Goal: Information Seeking & Learning: Learn about a topic

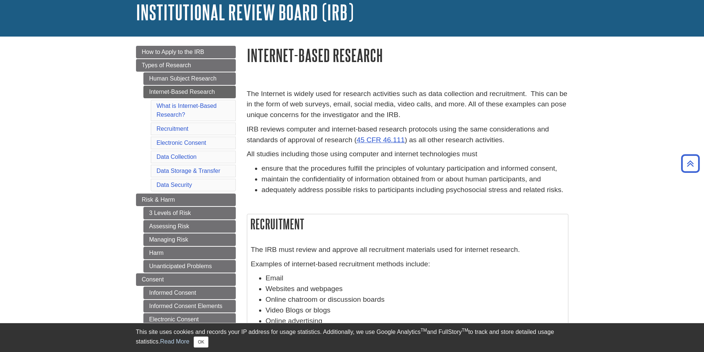
scroll to position [37, 0]
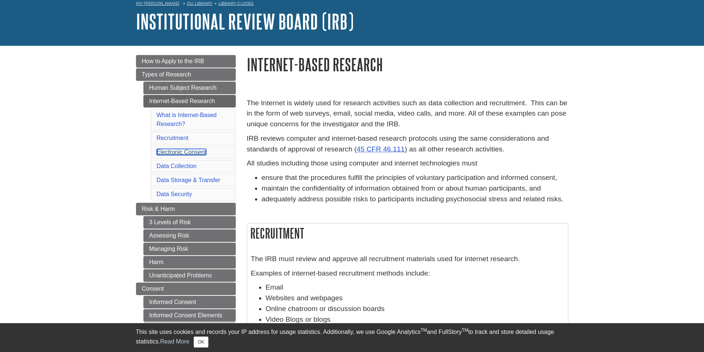
click at [189, 150] on link "Electronic Consent" at bounding box center [182, 152] width 50 height 6
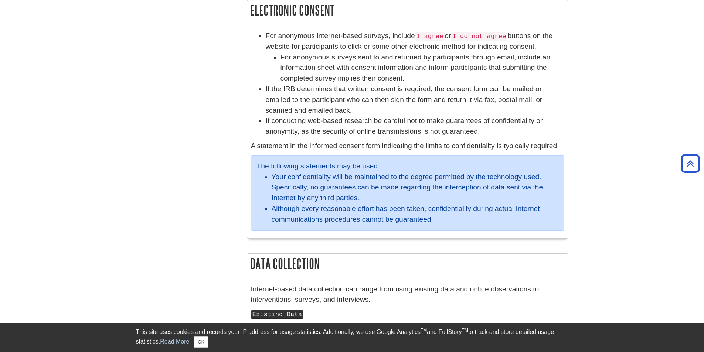
click at [431, 37] on code "I agree" at bounding box center [430, 36] width 30 height 9
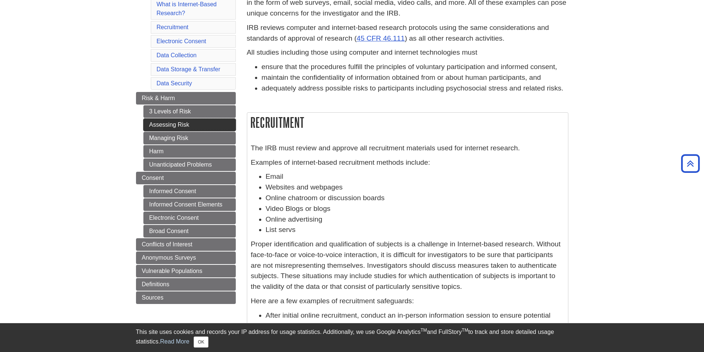
scroll to position [185, 0]
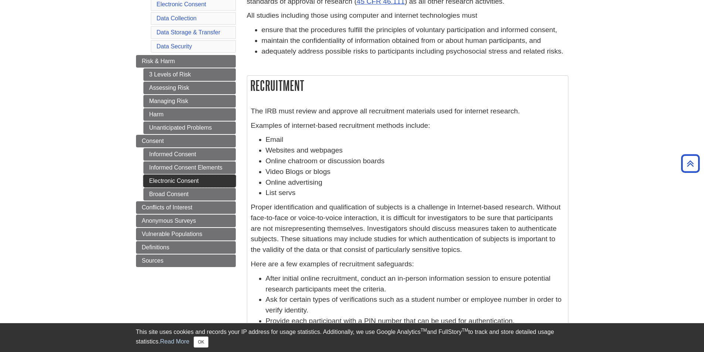
click at [189, 176] on link "Electronic Consent" at bounding box center [189, 181] width 92 height 13
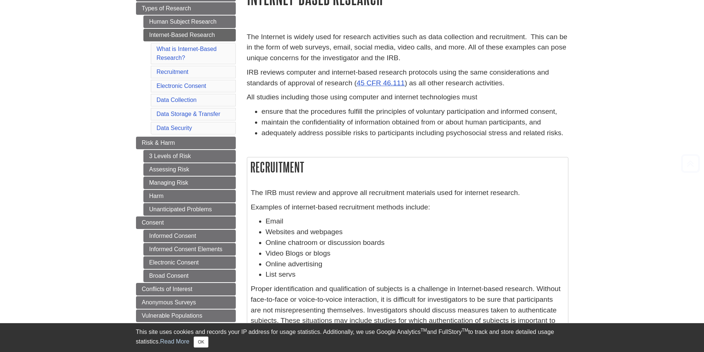
scroll to position [222, 0]
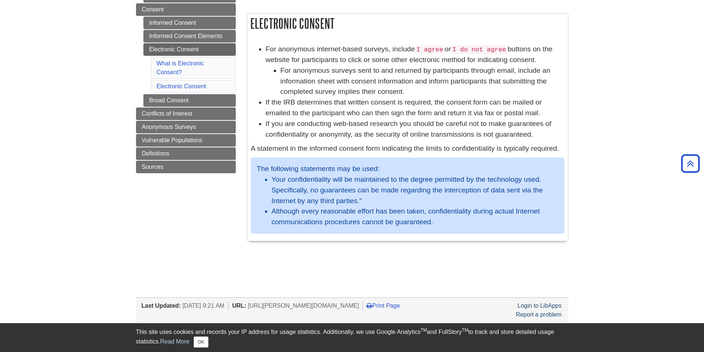
scroll to position [74, 0]
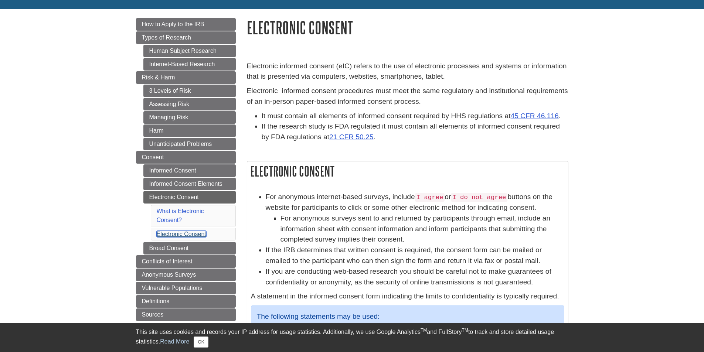
click at [172, 234] on link "Electronic Consent" at bounding box center [182, 234] width 50 height 6
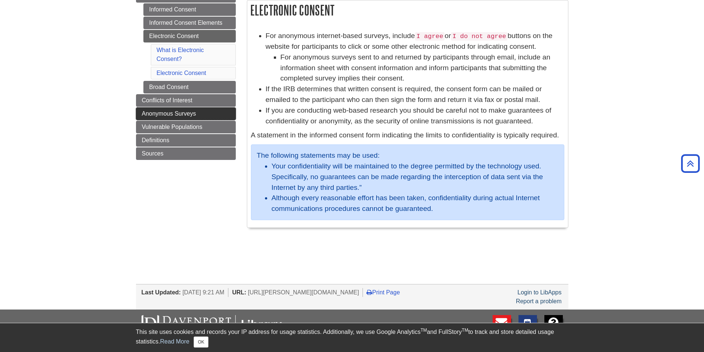
click at [172, 116] on span "Anonymous Surveys" at bounding box center [169, 114] width 54 height 6
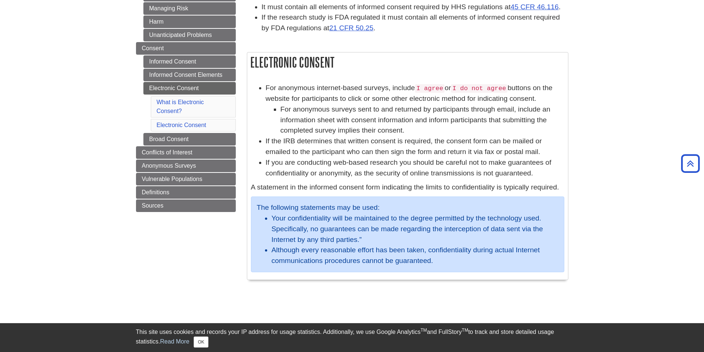
scroll to position [50, 0]
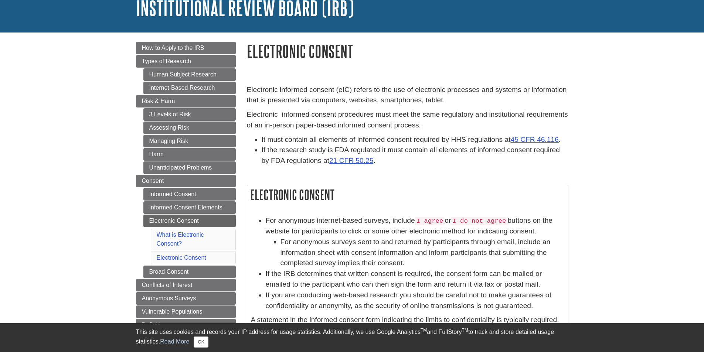
scroll to position [74, 0]
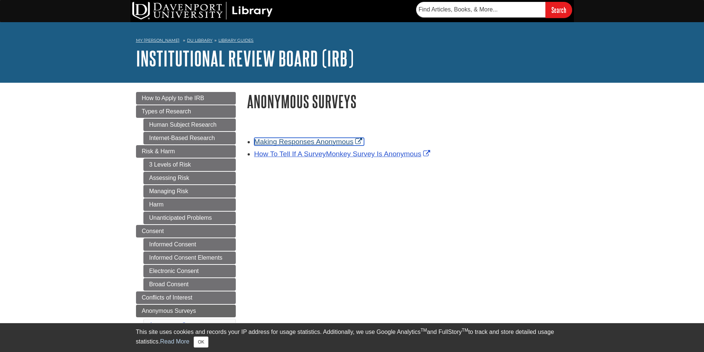
click at [313, 140] on link "Making Responses Anonymous" at bounding box center [309, 142] width 110 height 8
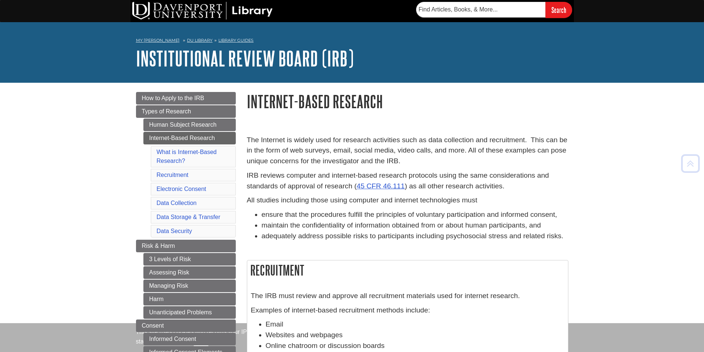
scroll to position [643, 0]
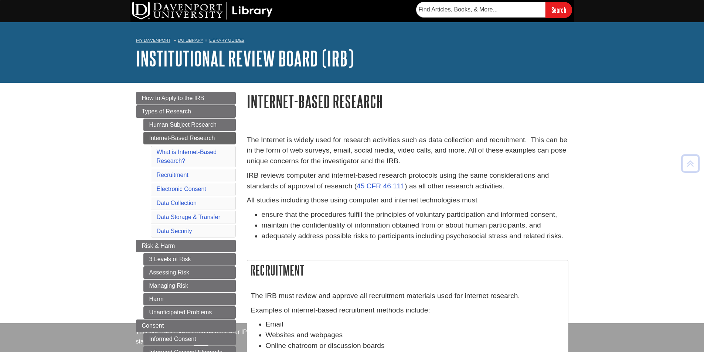
scroll to position [643, 0]
